Goal: Find contact information: Find contact information

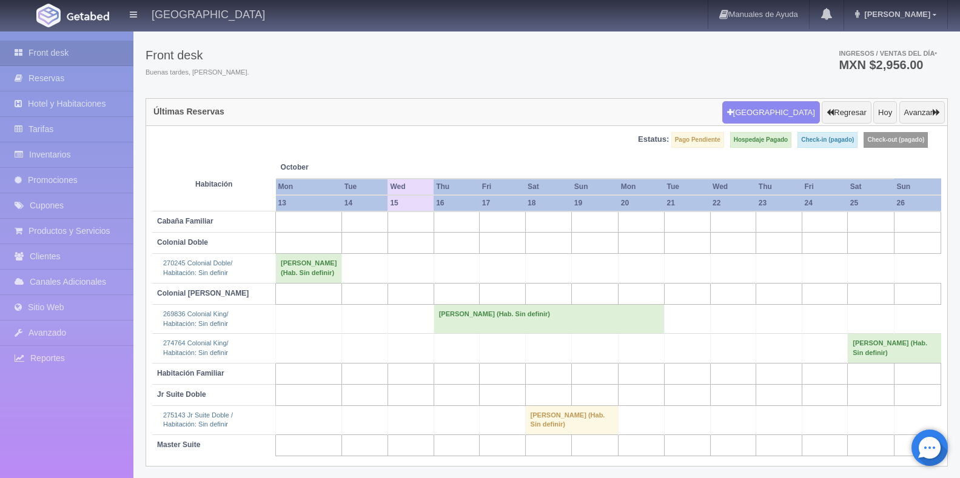
scroll to position [56, 0]
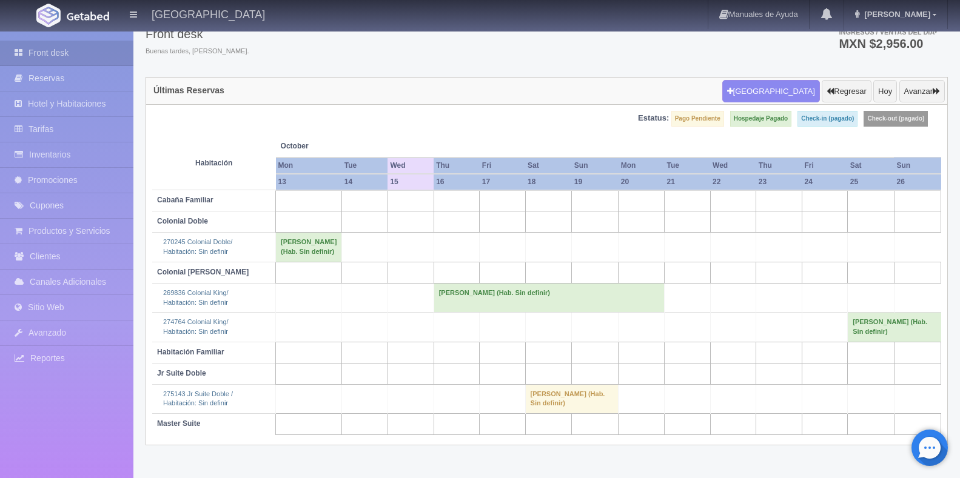
click at [548, 413] on td "[PERSON_NAME] (Hab. Sin definir)" at bounding box center [571, 398] width 93 height 29
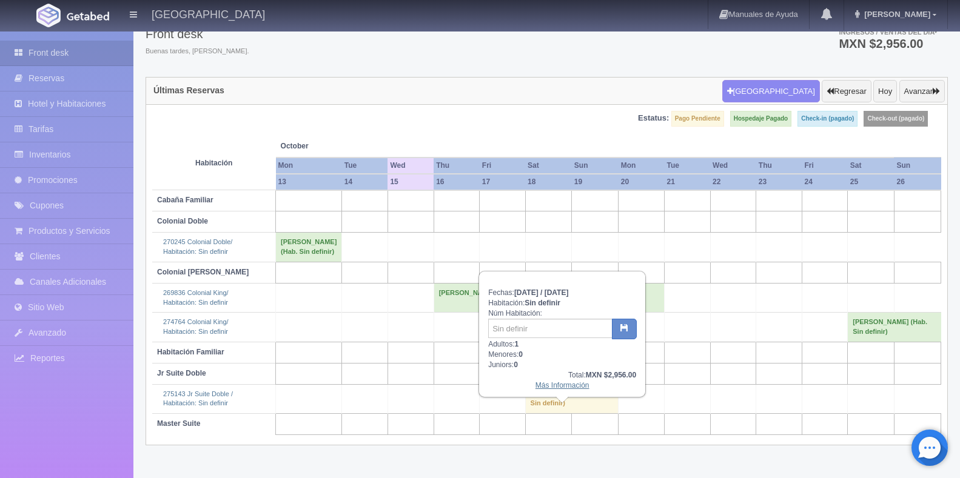
click at [554, 385] on link "Más Información" at bounding box center [562, 385] width 54 height 8
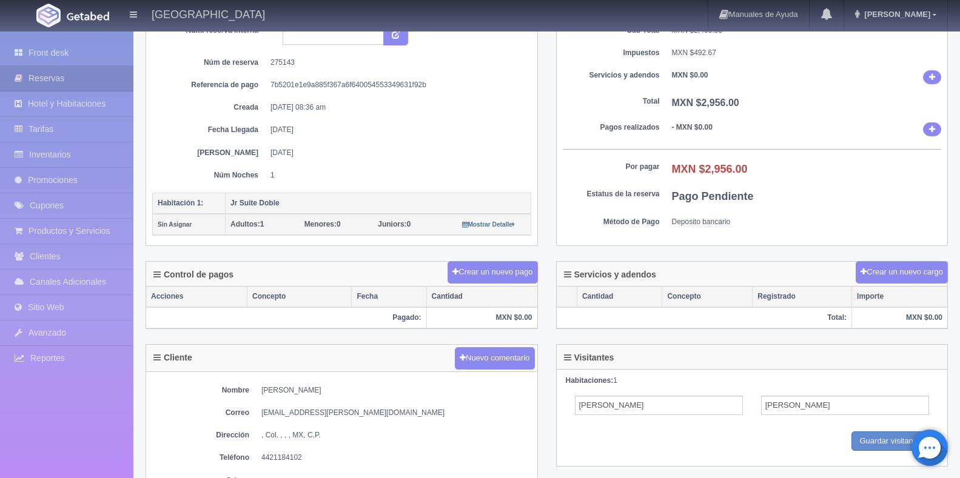
scroll to position [121, 0]
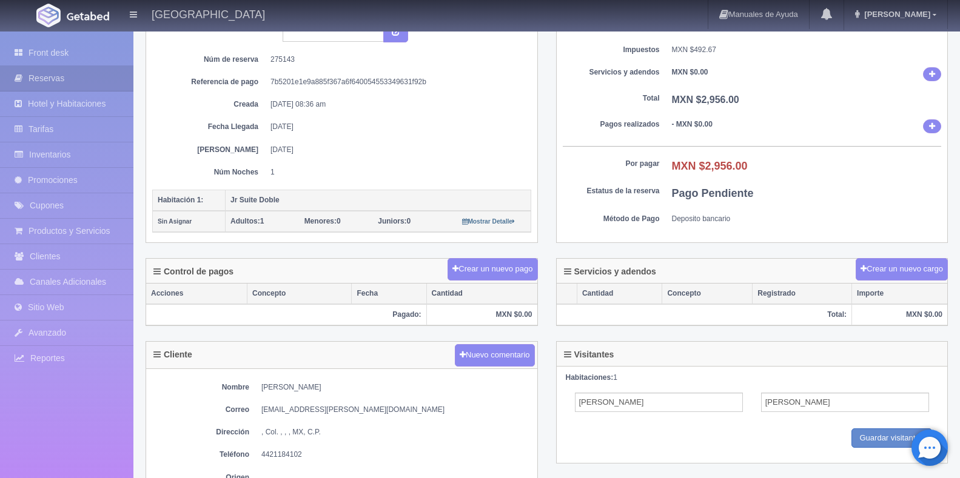
click at [270, 390] on dd "ULYSSES Pérez" at bounding box center [396, 387] width 270 height 10
copy dd "ULYSSES"
click at [302, 387] on dd "ULYSSES Pérez" at bounding box center [396, 387] width 270 height 10
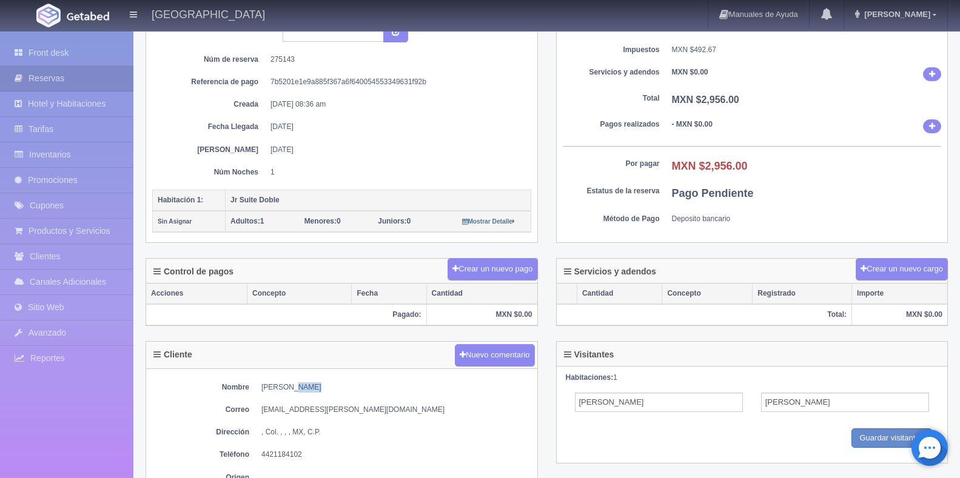
copy dd "Pérez"
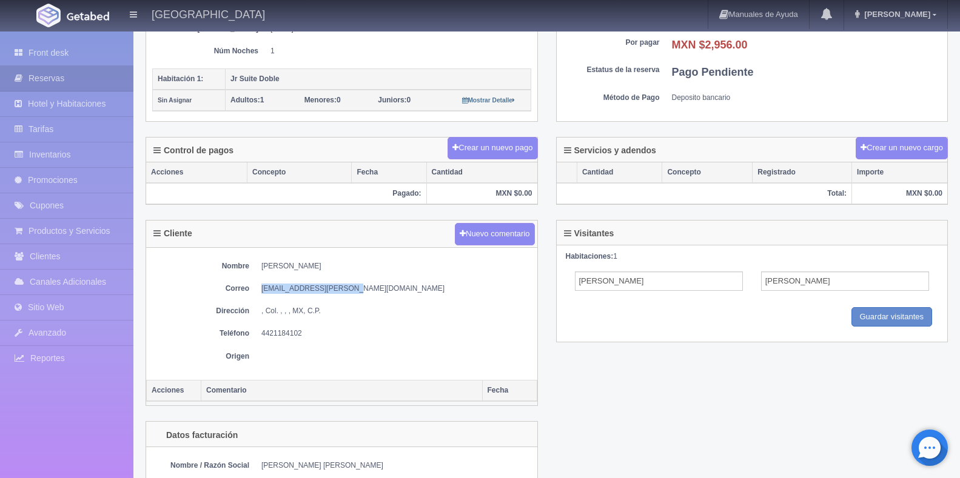
drag, startPoint x: 342, startPoint y: 287, endPoint x: 267, endPoint y: 285, distance: 75.8
click at [261, 291] on dl "Correo luigi.ulysses@gmail.com" at bounding box center [341, 289] width 379 height 10
click at [269, 289] on dd "luigi.ulysses@gmail.com" at bounding box center [396, 289] width 270 height 10
drag, startPoint x: 269, startPoint y: 289, endPoint x: 339, endPoint y: 283, distance: 70.5
click at [330, 295] on div "Nombre ULYSSES Pérez Correo luigi.ulysses@gmail.com Dirección , Col. , , , MX, …" at bounding box center [341, 314] width 391 height 132
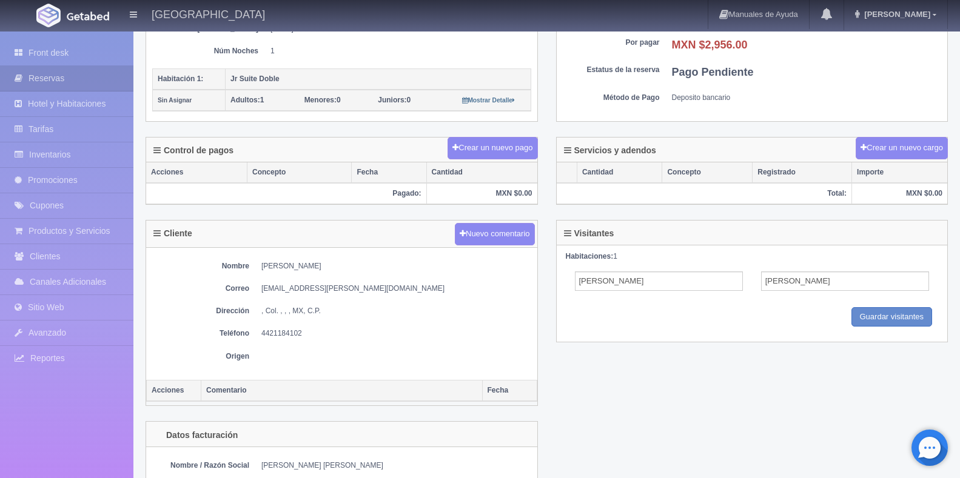
click at [309, 288] on dd "luigi.ulysses@gmail.com" at bounding box center [396, 289] width 270 height 10
drag, startPoint x: 342, startPoint y: 288, endPoint x: 267, endPoint y: 292, distance: 75.3
click at [260, 293] on dl "Correo luigi.ulysses@gmail.com" at bounding box center [341, 289] width 379 height 10
copy dd "luigi.ulysses@gmail.com"
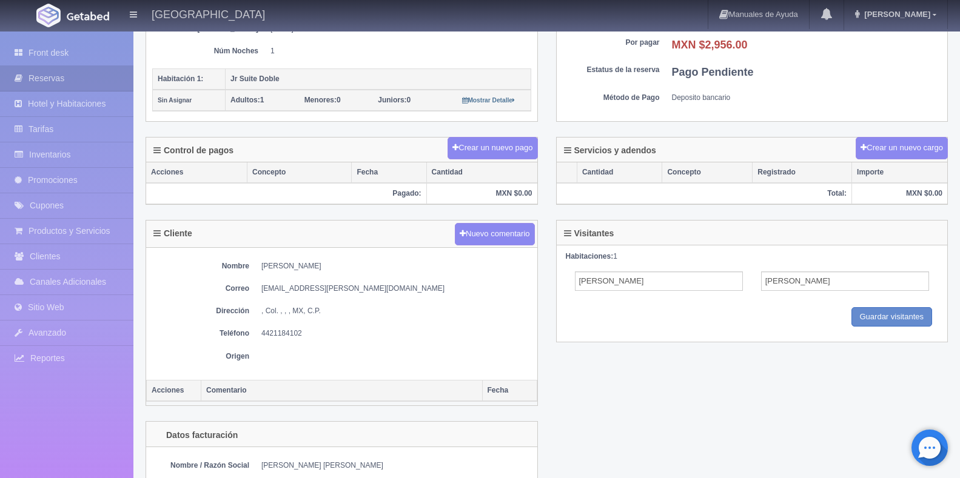
click at [292, 334] on dd "4421184102" at bounding box center [396, 334] width 270 height 10
copy dd "4421184102"
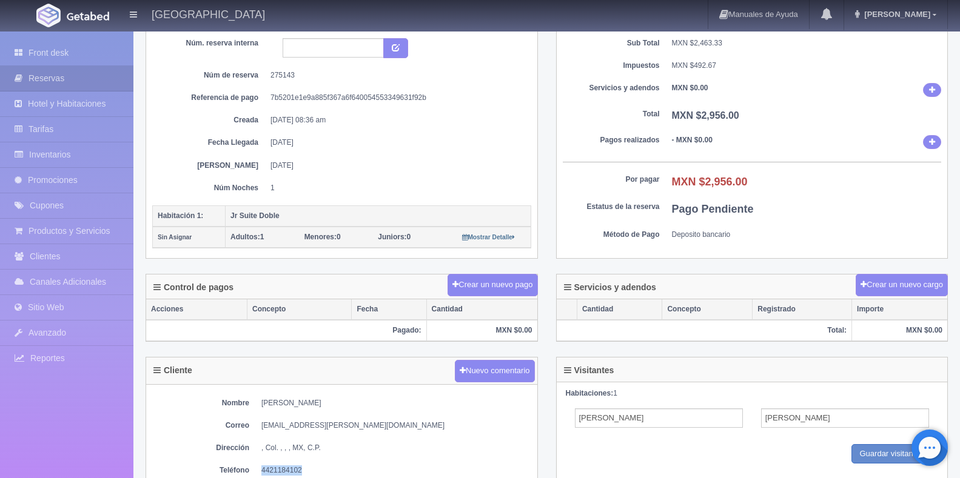
scroll to position [0, 0]
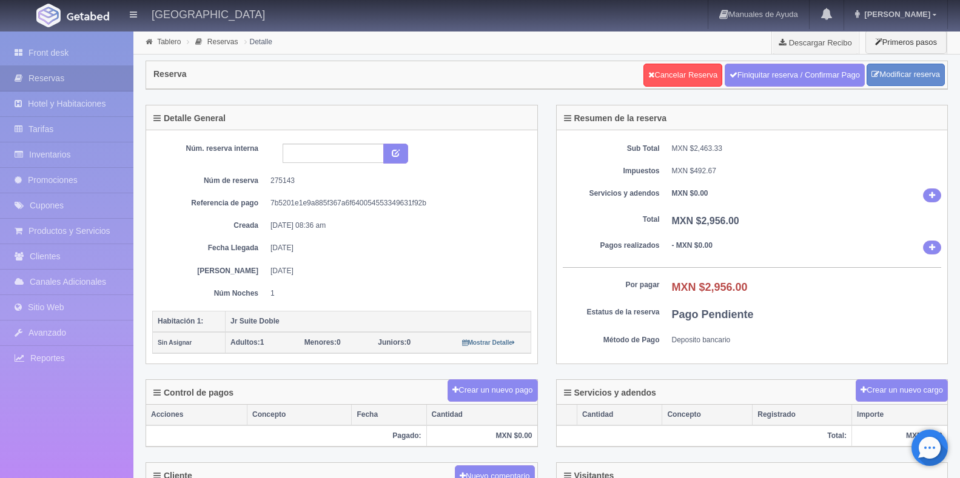
click at [449, 272] on dd "19-10-2025" at bounding box center [396, 271] width 252 height 10
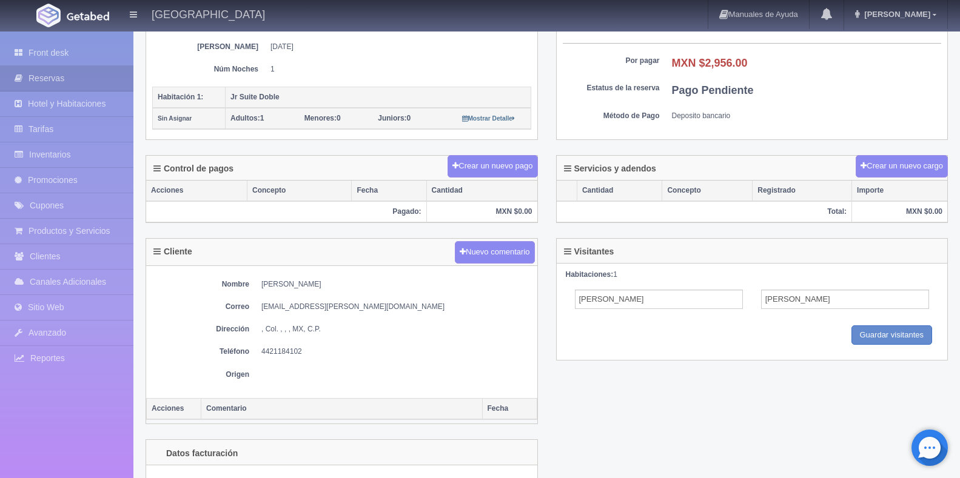
scroll to position [242, 0]
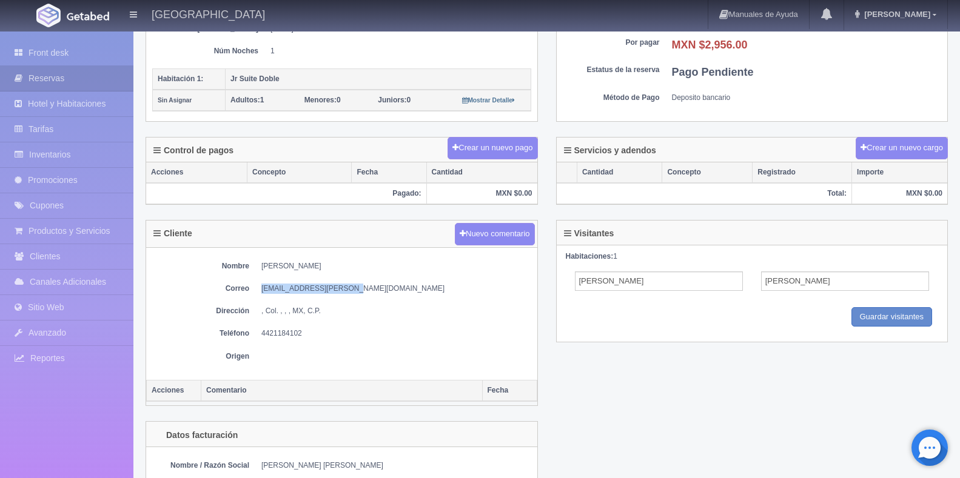
drag, startPoint x: 343, startPoint y: 281, endPoint x: 260, endPoint y: 282, distance: 83.1
click at [260, 282] on div "Nombre ULYSSES Pérez Correo luigi.ulysses@gmail.com Dirección , Col. , , , MX, …" at bounding box center [341, 314] width 391 height 132
copy dd "luigi.ulysses@gmail.com"
click at [356, 320] on div "Nombre ULYSSES Pérez Correo luigi.ulysses@gmail.com Dirección , Col. , , , MX, …" at bounding box center [341, 314] width 391 height 132
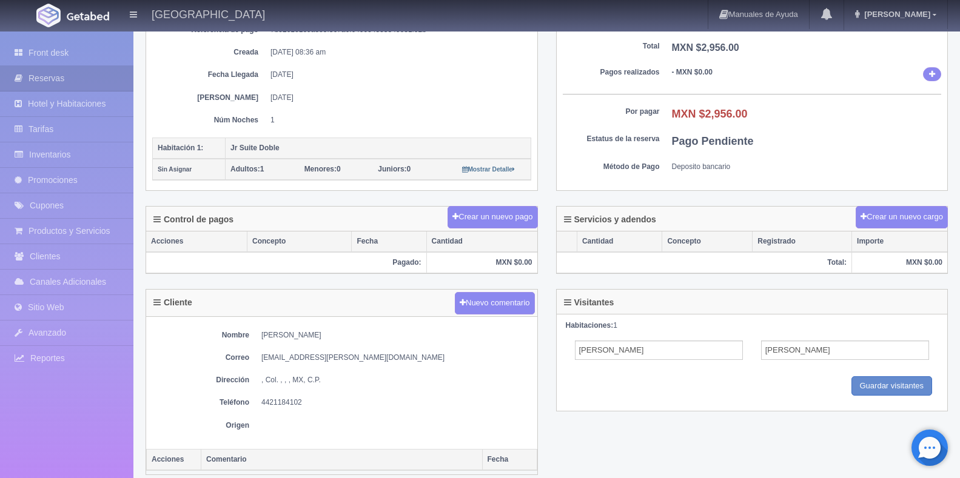
scroll to position [0, 0]
